Goal: Use online tool/utility: Utilize a website feature to perform a specific function

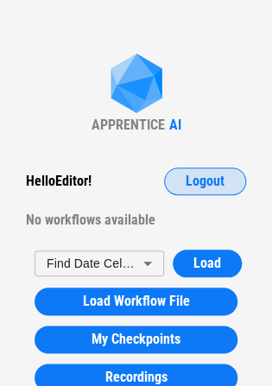
click at [185, 191] on button "Logout" at bounding box center [205, 182] width 82 height 28
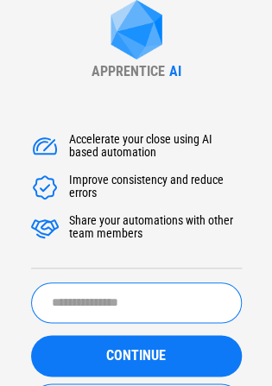
click at [196, 301] on input "text" at bounding box center [136, 303] width 211 height 41
type input "*"
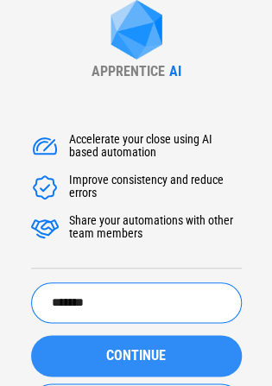
type input "*******"
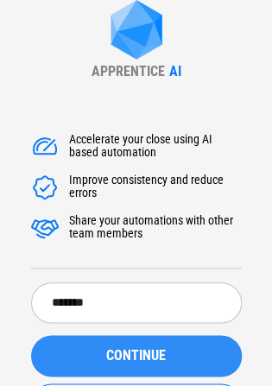
click at [105, 348] on button "CONTINUE" at bounding box center [136, 355] width 211 height 41
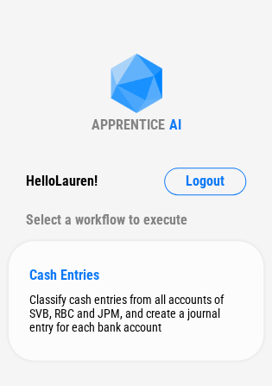
scroll to position [29, 0]
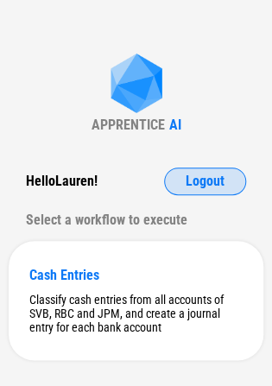
click at [205, 193] on button "Logout" at bounding box center [205, 182] width 82 height 28
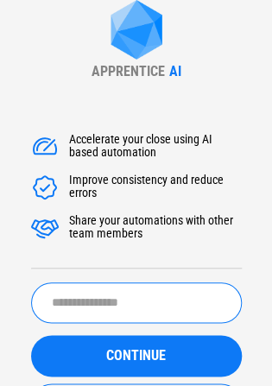
click at [82, 311] on input "text" at bounding box center [136, 303] width 211 height 41
type input "*******"
click at [31, 335] on button "CONTINUE" at bounding box center [136, 355] width 211 height 41
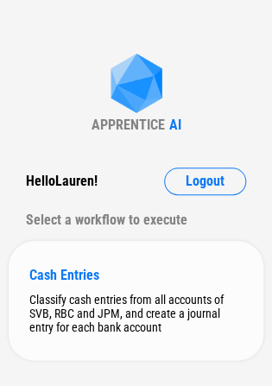
click at [79, 297] on div "Classify cash entries from all accounts of SVB, RBC and JPM, and create a journ…" at bounding box center [135, 313] width 213 height 41
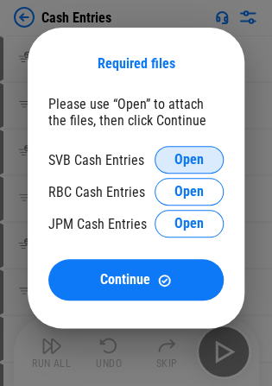
click at [189, 171] on button "Open" at bounding box center [189, 160] width 69 height 28
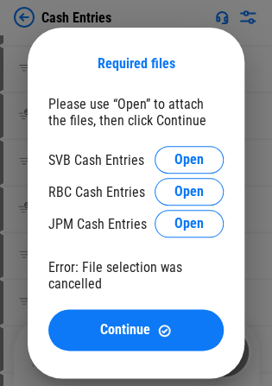
scroll to position [9, 0]
click at [137, 125] on div "Please use “Open” to attach the files, then click Continue" at bounding box center [135, 112] width 175 height 33
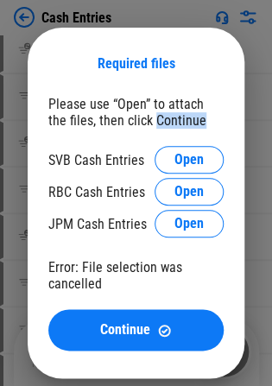
click at [137, 125] on div "Please use “Open” to attach the files, then click Continue" at bounding box center [135, 112] width 175 height 33
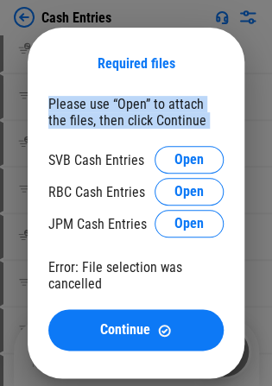
click at [137, 125] on div "Please use “Open” to attach the files, then click Continue" at bounding box center [135, 112] width 175 height 33
click at [208, 128] on div "Please use “Open” to attach the files, then click Continue" at bounding box center [135, 112] width 175 height 33
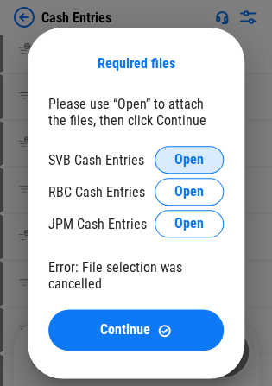
click at [182, 171] on button "Open" at bounding box center [189, 160] width 69 height 28
